Goal: Find specific page/section: Find specific page/section

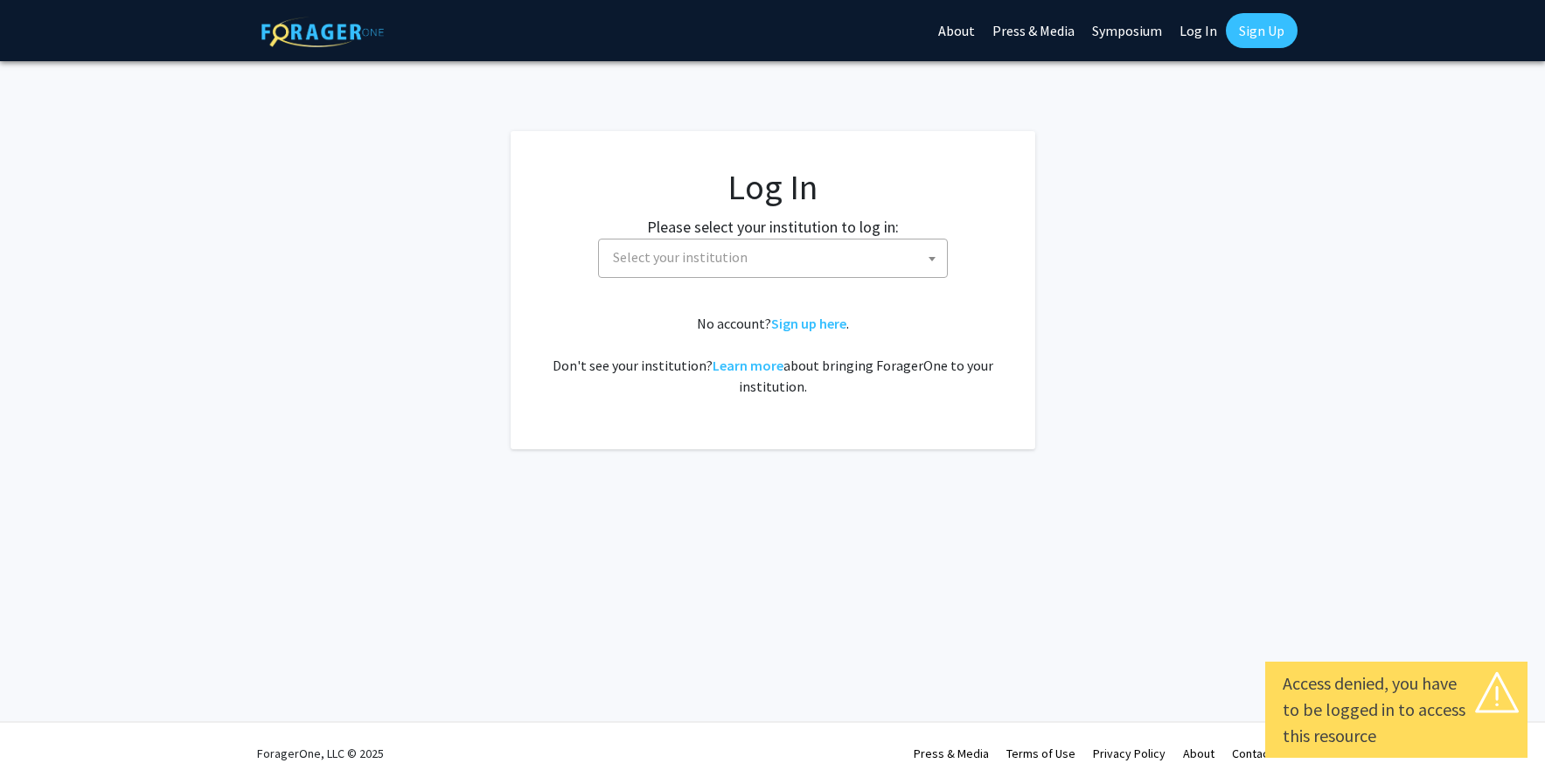
click at [789, 247] on span "Select your institution" at bounding box center [776, 257] width 341 height 35
click at [1200, 37] on link "Log In" at bounding box center [1199, 30] width 55 height 61
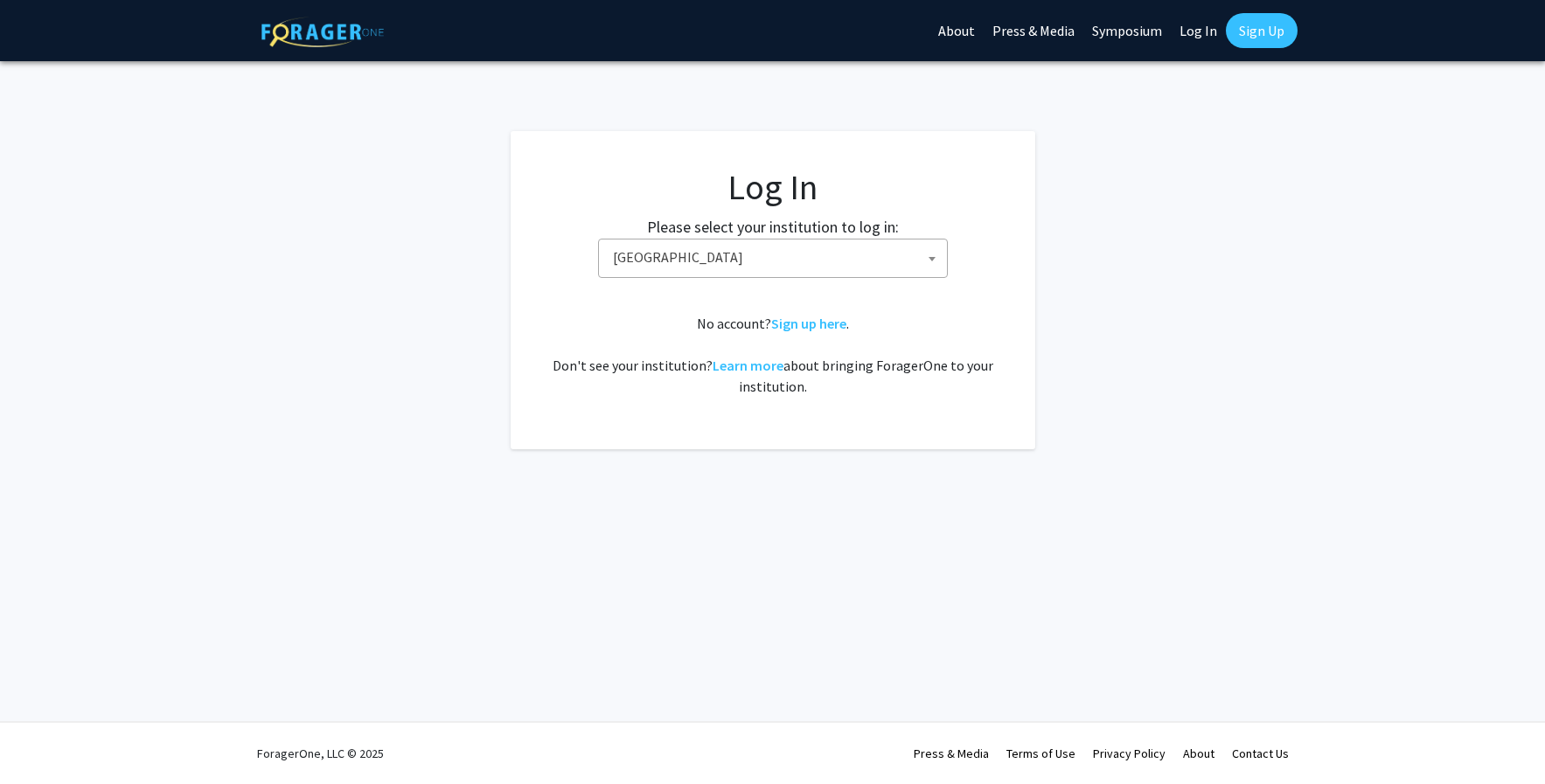
click at [1204, 32] on link "Log In" at bounding box center [1199, 30] width 55 height 61
click at [877, 249] on span "Baylor University" at bounding box center [776, 257] width 341 height 35
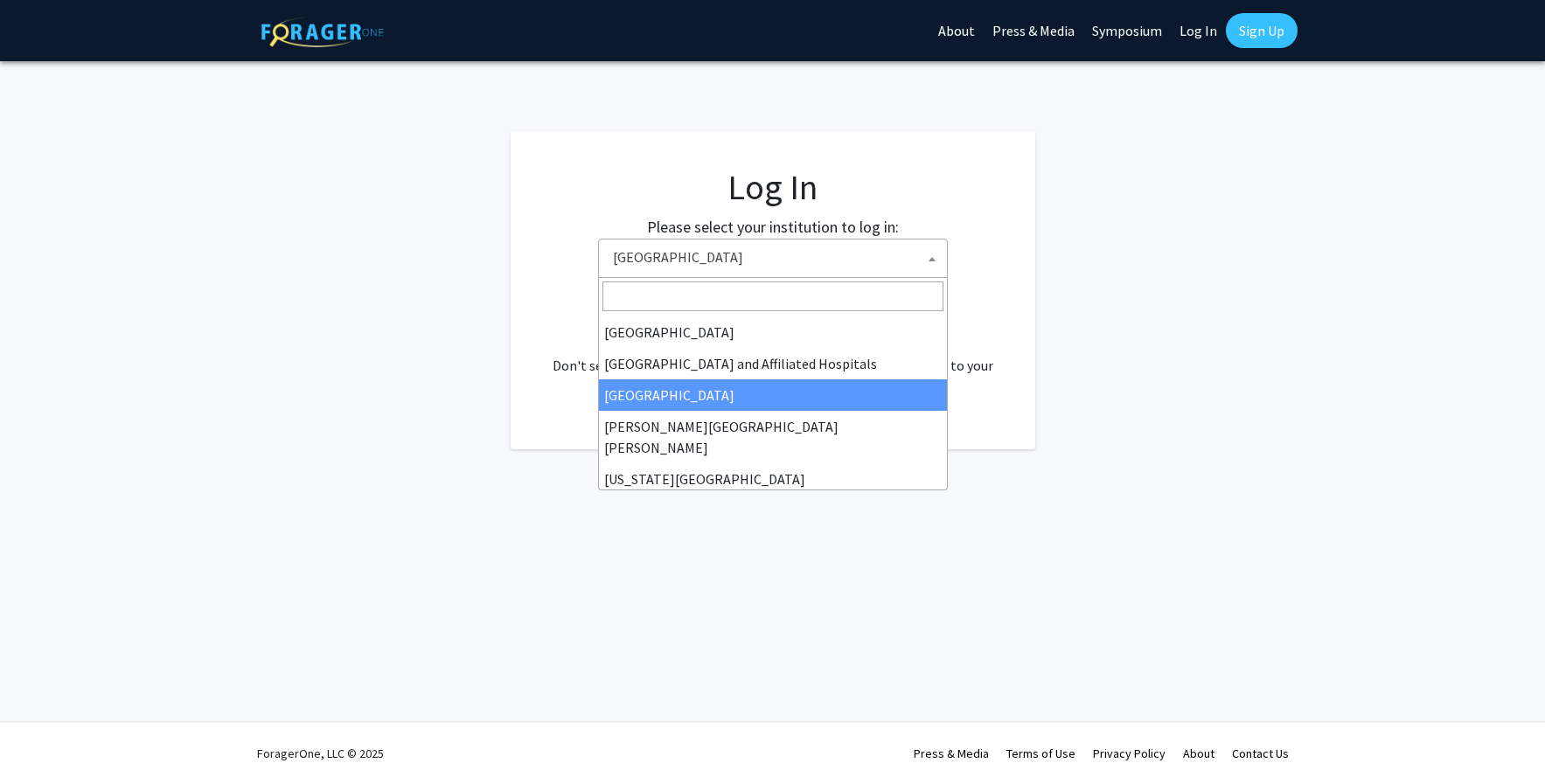
scroll to position [248, 0]
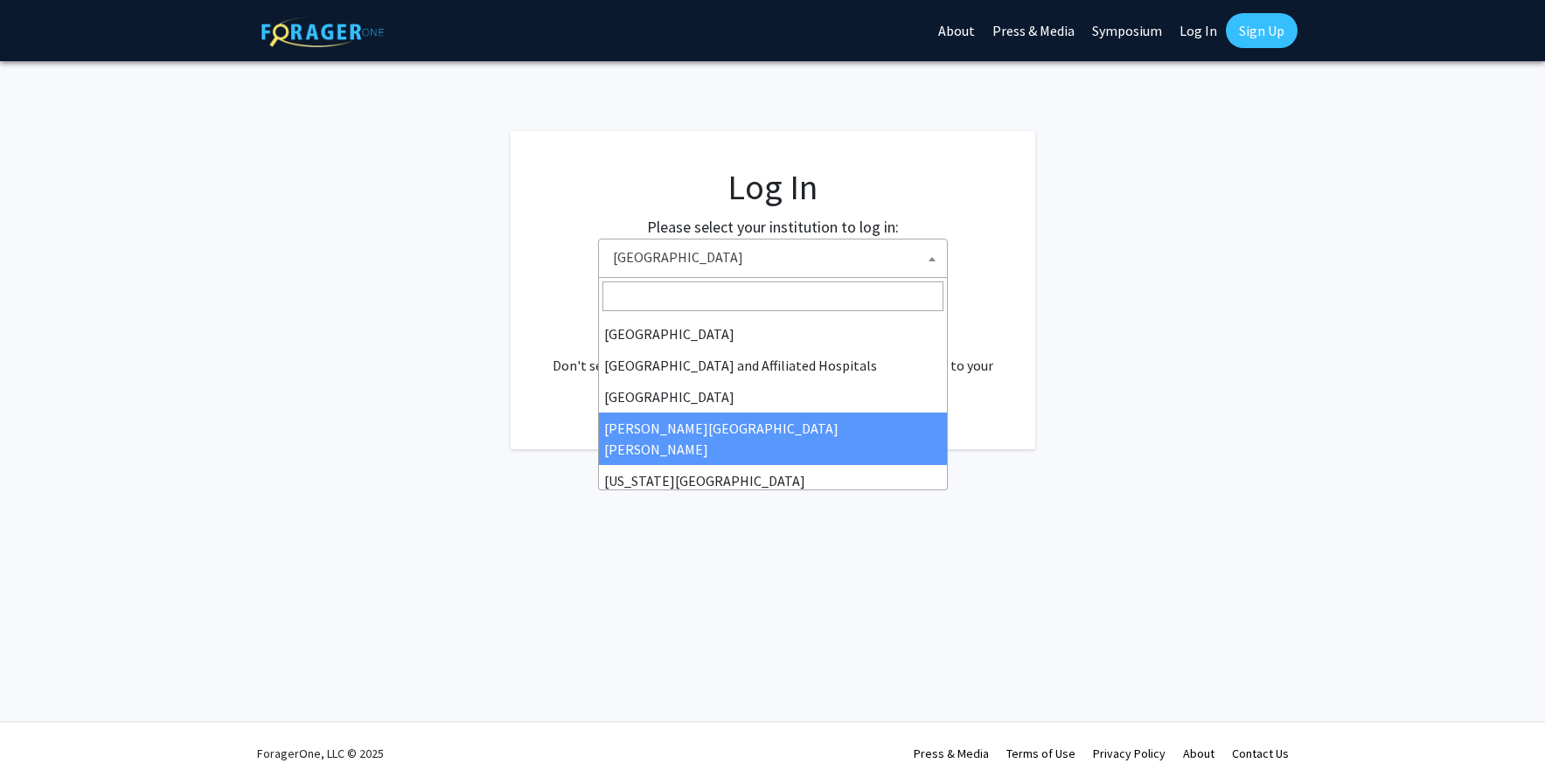
select select "1"
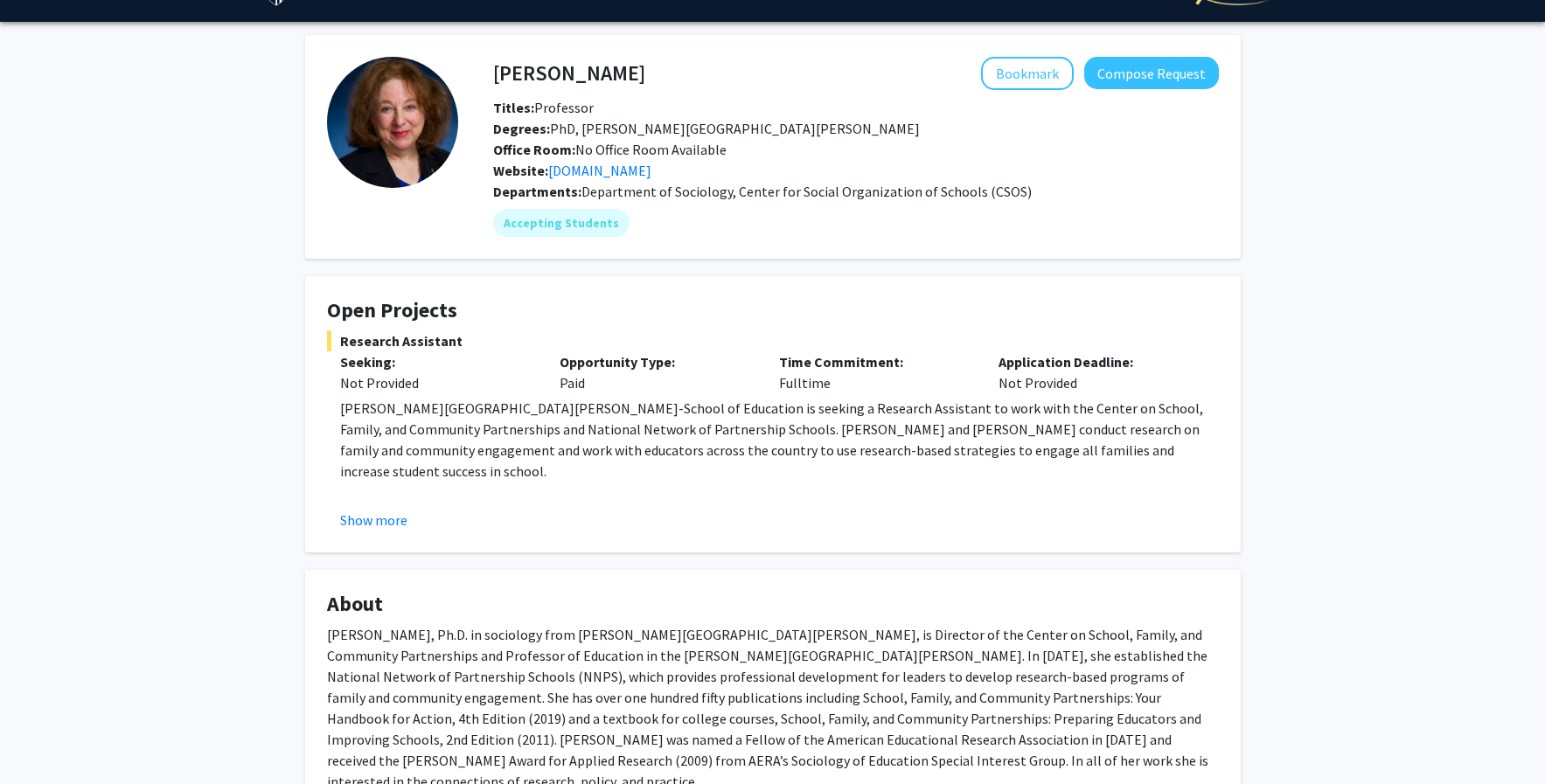
scroll to position [39, 0]
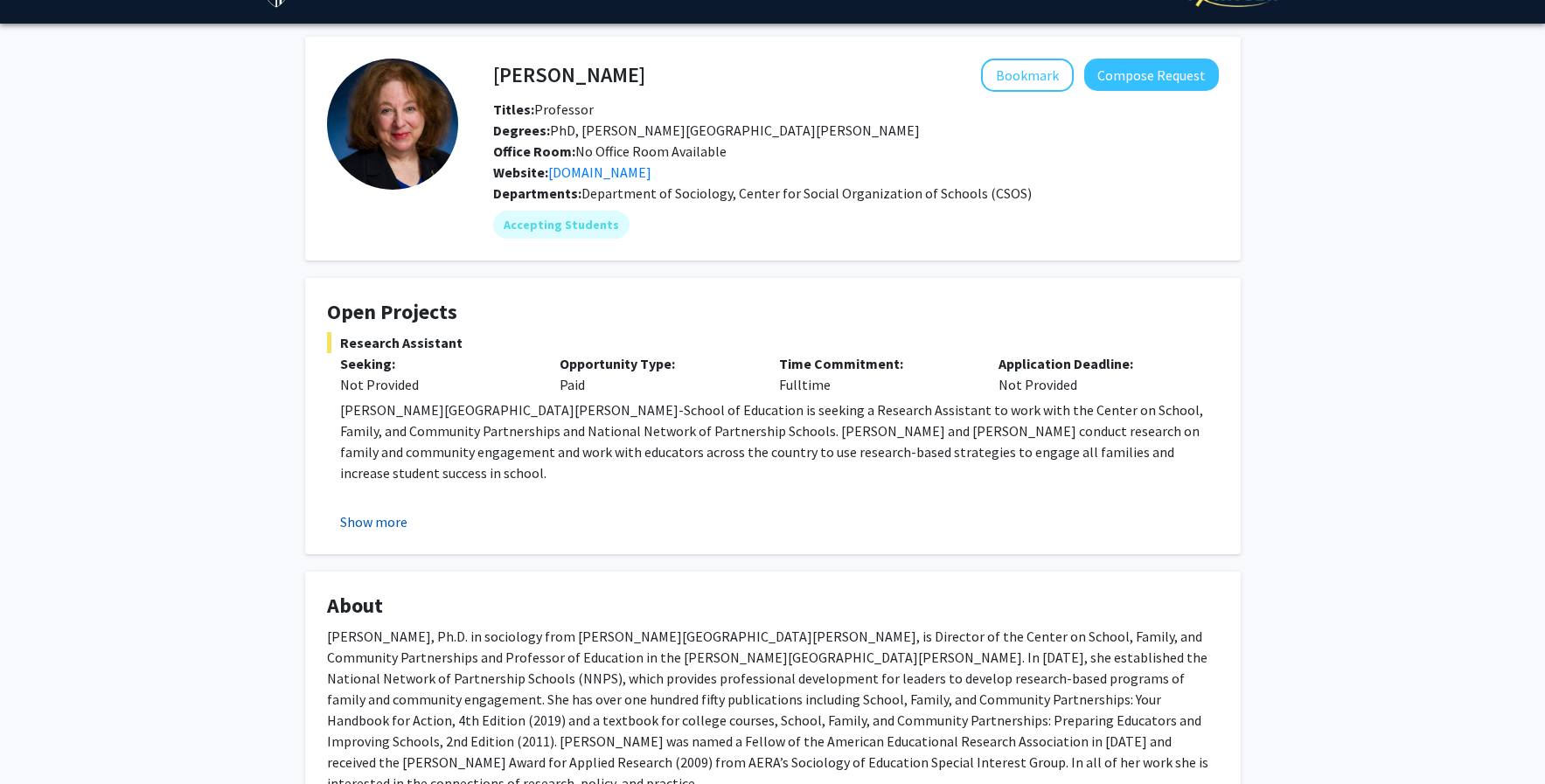
click at [398, 516] on button "Show more" at bounding box center [374, 522] width 67 height 21
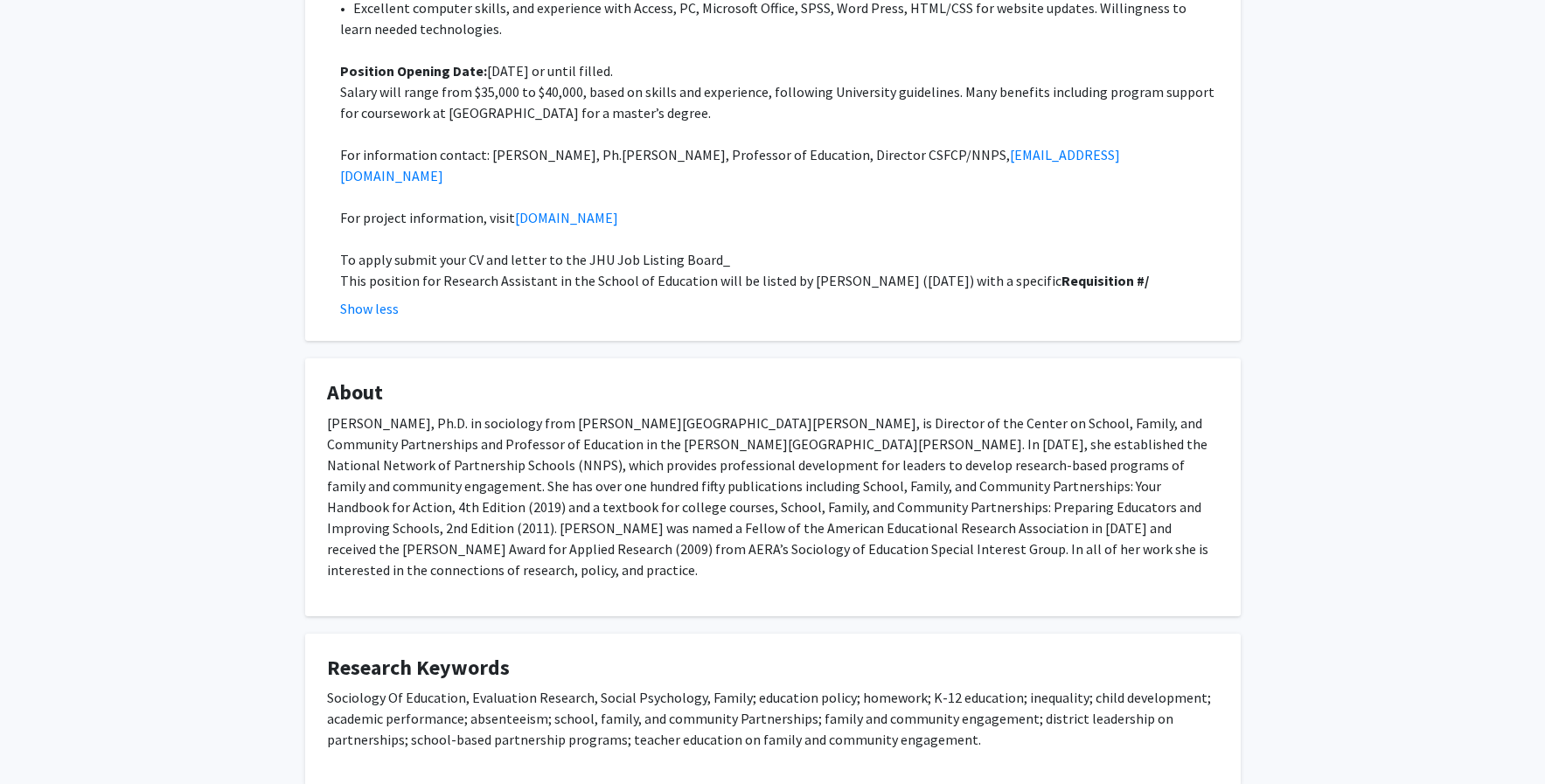
scroll to position [973, 0]
